Goal: Task Accomplishment & Management: Use online tool/utility

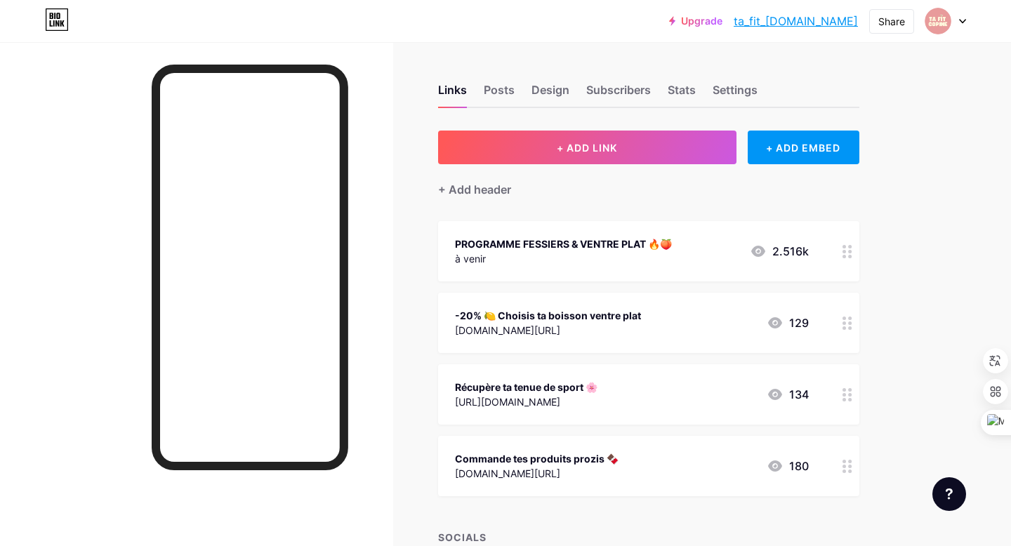
click at [574, 260] on div "à venir" at bounding box center [563, 258] width 217 height 15
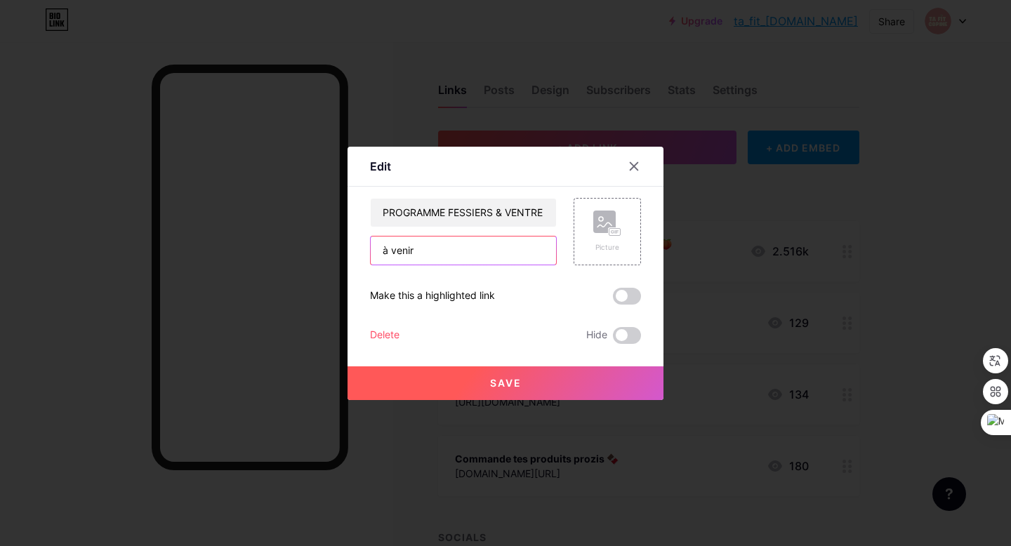
click at [490, 249] on input "à venir" at bounding box center [463, 251] width 185 height 28
paste input "[URL][DOMAIN_NAME]"
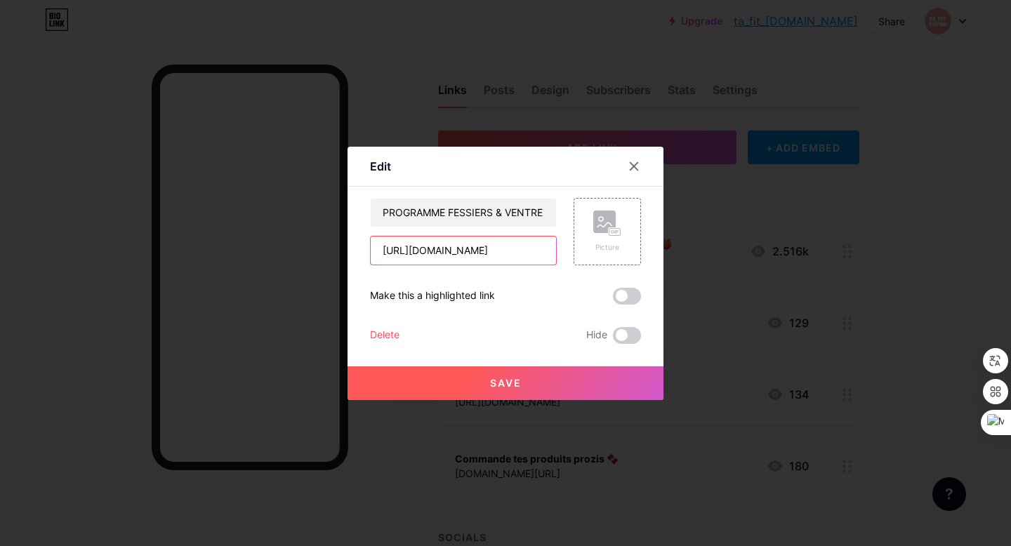
type input "[URL][DOMAIN_NAME]"
click at [450, 381] on button "Save" at bounding box center [506, 383] width 316 height 34
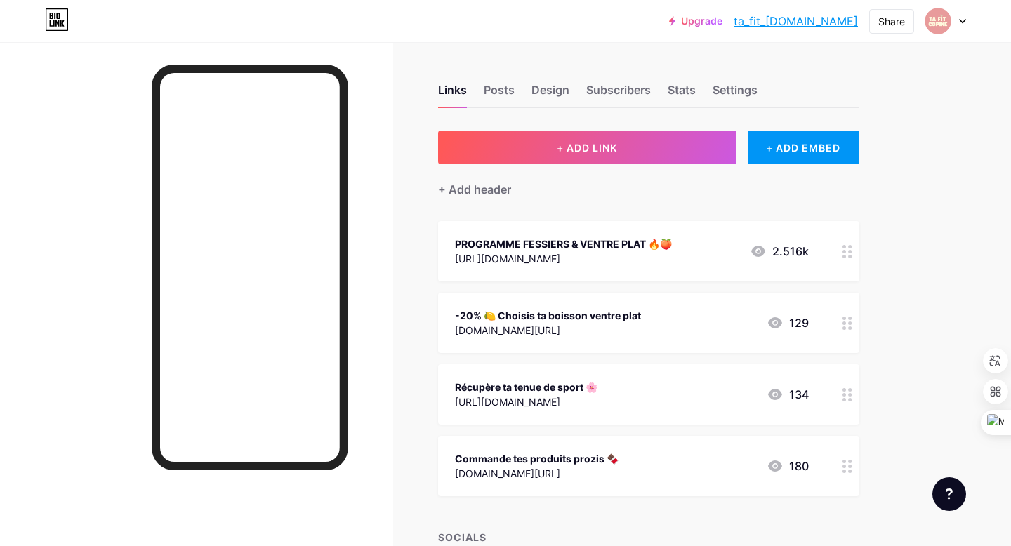
click at [633, 245] on div "PROGRAMME FESSIERS & VENTRE PLAT 🔥🍑" at bounding box center [563, 244] width 217 height 15
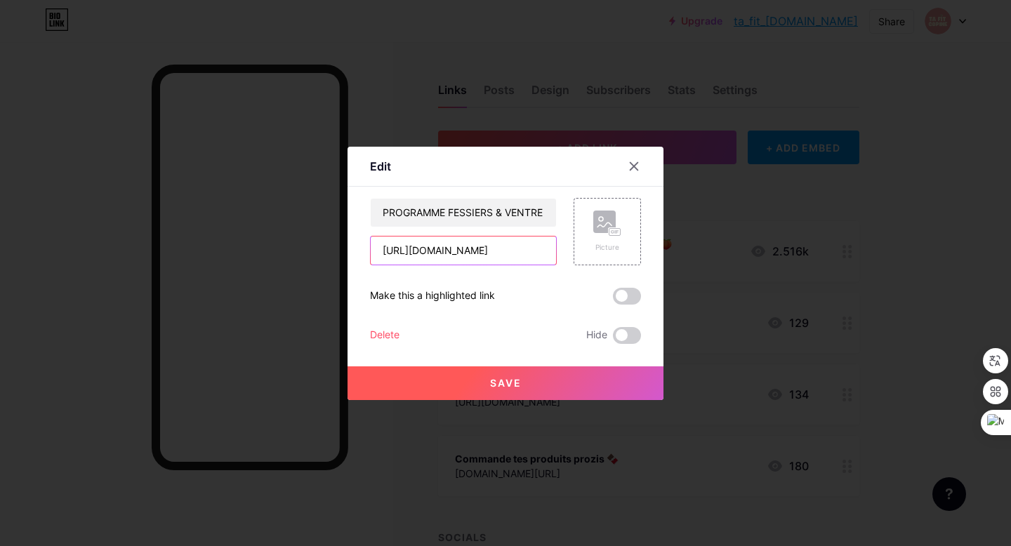
drag, startPoint x: 497, startPoint y: 252, endPoint x: 560, endPoint y: 251, distance: 62.5
click at [560, 251] on div "PROGRAMME FESSIERS & VENTRE PLAT 🔥🍑 https://tafitcopine.com/collections/perte-d…" at bounding box center [505, 231] width 271 height 67
click at [624, 168] on div at bounding box center [633, 166] width 25 height 25
